Goal: Navigation & Orientation: Find specific page/section

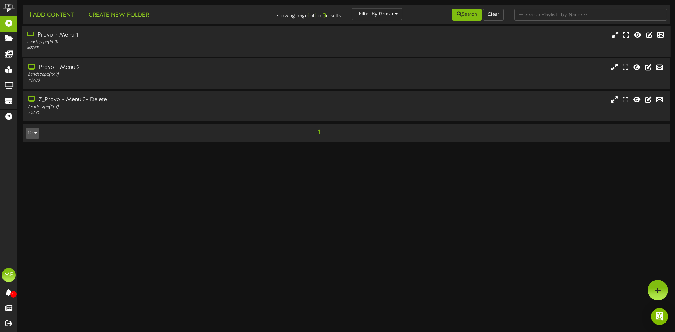
click at [145, 42] on div "Landscape ( 16:9 )" at bounding box center [157, 42] width 260 height 6
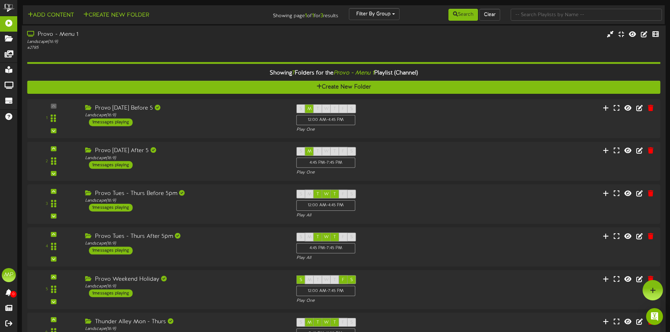
click at [527, 66] on div "Showing 7 Folders for the Provo - Menu 1 Playlist (Channel)" at bounding box center [344, 73] width 644 height 15
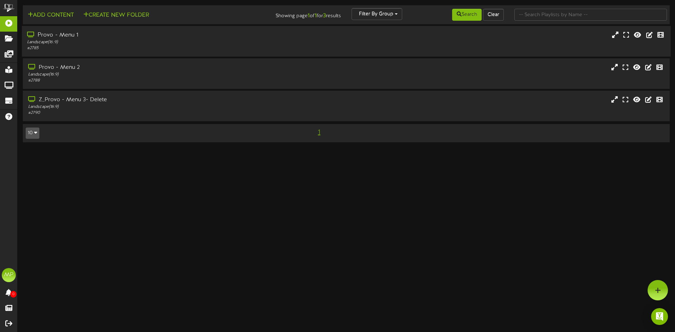
click at [497, 45] on div "Provo - Menu 1 Landscape ( 16:9 ) # 2785" at bounding box center [346, 41] width 649 height 20
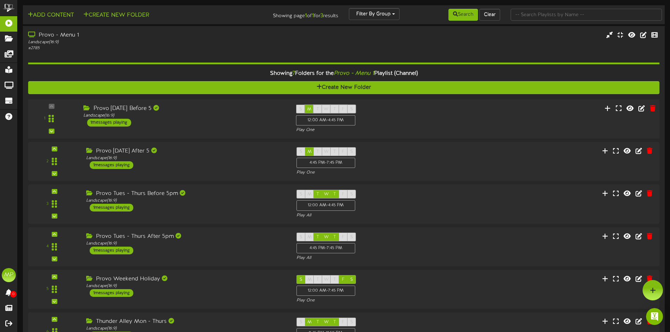
click at [106, 122] on div "1 messages playing" at bounding box center [109, 123] width 44 height 8
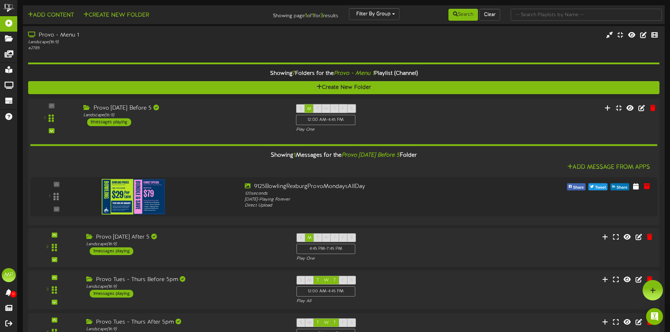
click at [204, 107] on div "Provo [DATE] Before 5" at bounding box center [184, 108] width 202 height 8
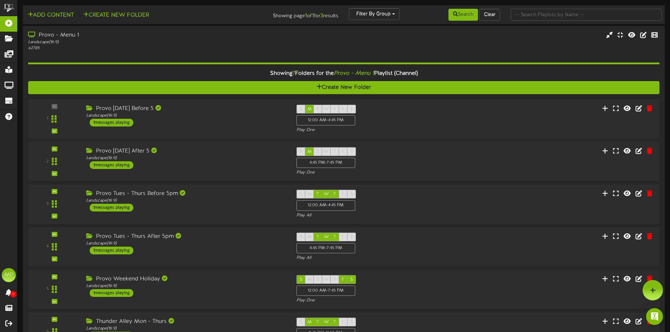
click at [524, 50] on div "Provo - Menu 1 Landscape ( 16:9 ) # 2785" at bounding box center [344, 41] width 642 height 20
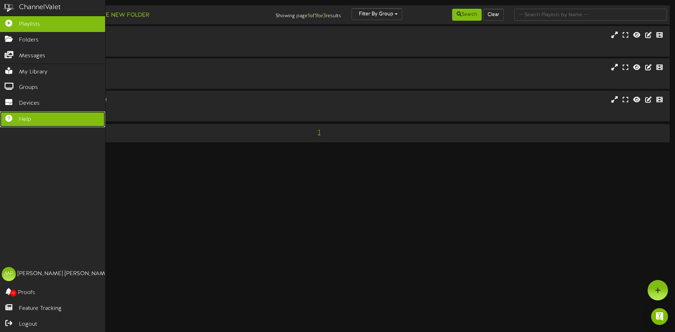
click at [49, 115] on link "Help" at bounding box center [52, 119] width 105 height 16
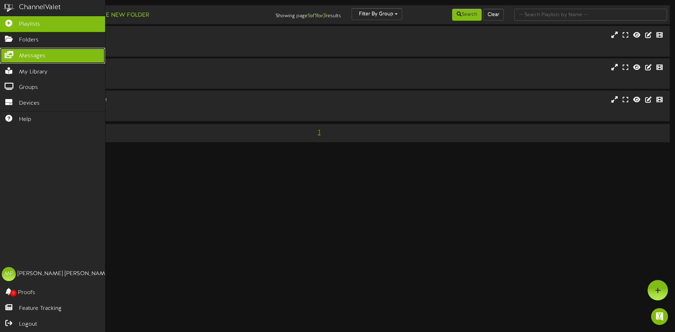
click at [46, 56] on link "Messages" at bounding box center [52, 56] width 105 height 16
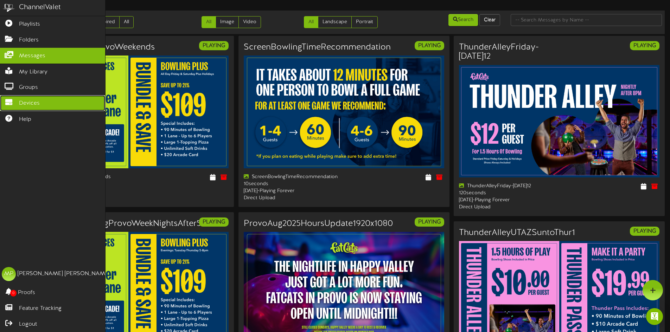
click at [52, 98] on link "Devices" at bounding box center [52, 103] width 105 height 16
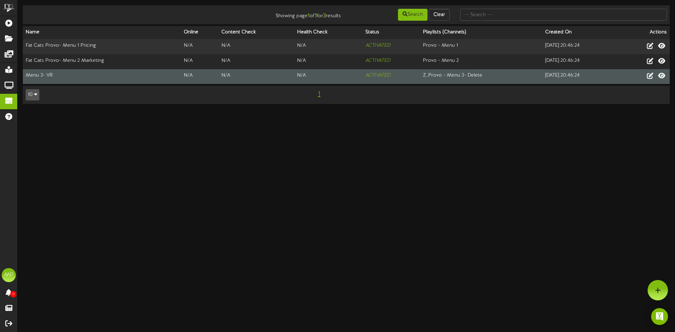
click at [124, 78] on td "Menu 3- VR" at bounding box center [102, 76] width 158 height 15
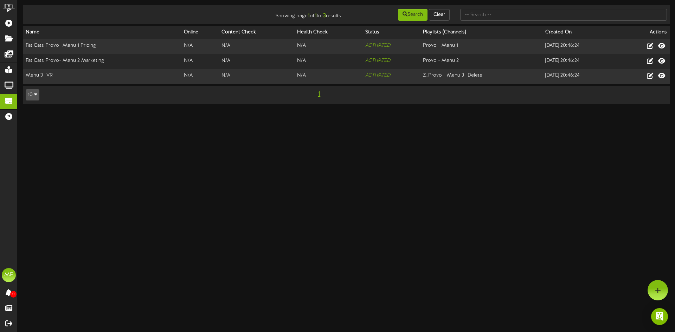
drag, startPoint x: 217, startPoint y: 167, endPoint x: 223, endPoint y: 165, distance: 6.8
click at [217, 111] on html "ChannelValet Playlists Folders Messages My Library Groups Devices Help MP [PERS…" at bounding box center [337, 55] width 675 height 111
